Goal: Information Seeking & Learning: Check status

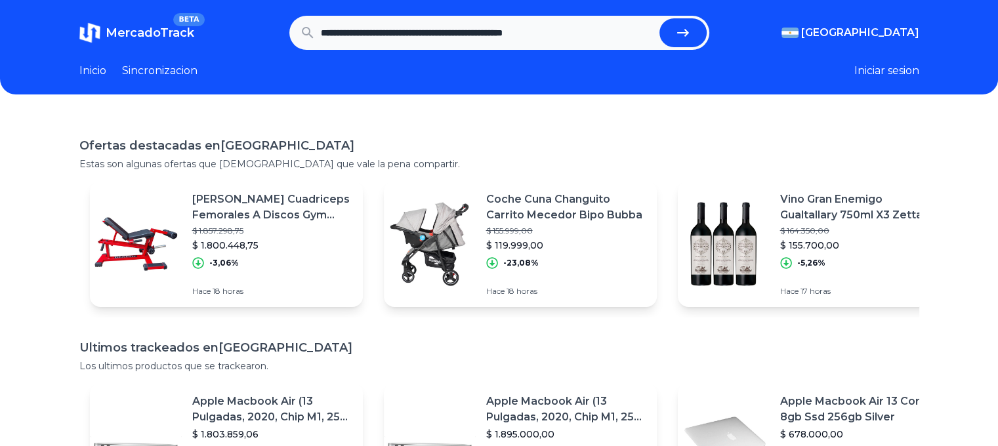
type input "**********"
click at [691, 31] on icon "submit" at bounding box center [683, 33] width 16 height 16
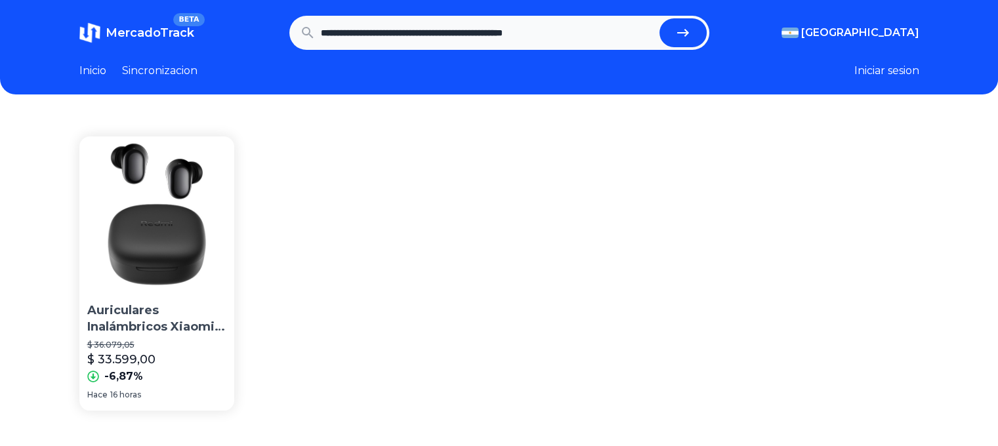
click at [204, 336] on div "Auriculares Inalámbricos Xiaomi Redmi Buds 6 Play Negro $ 36.079,05 $ 33.599,00…" at bounding box center [156, 341] width 155 height 88
